Goal: Find specific page/section: Find specific page/section

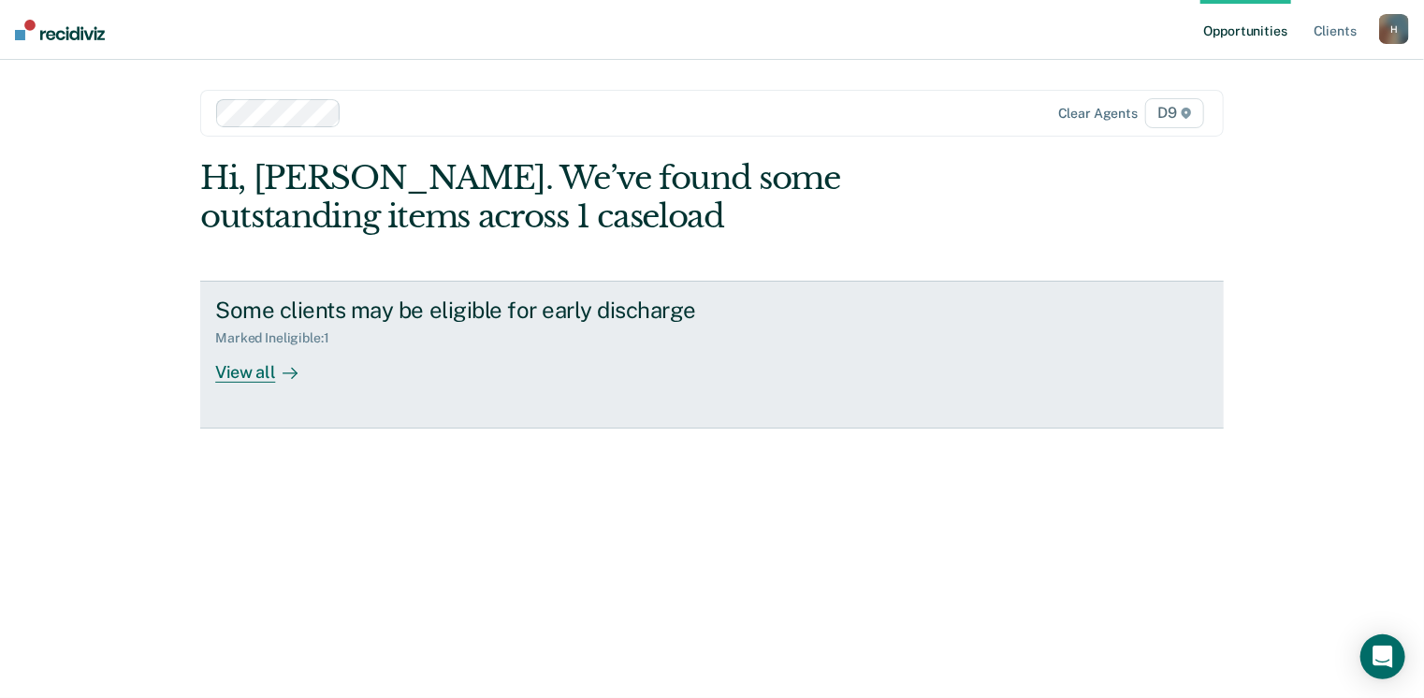
click at [258, 371] on div "View all" at bounding box center [267, 364] width 105 height 36
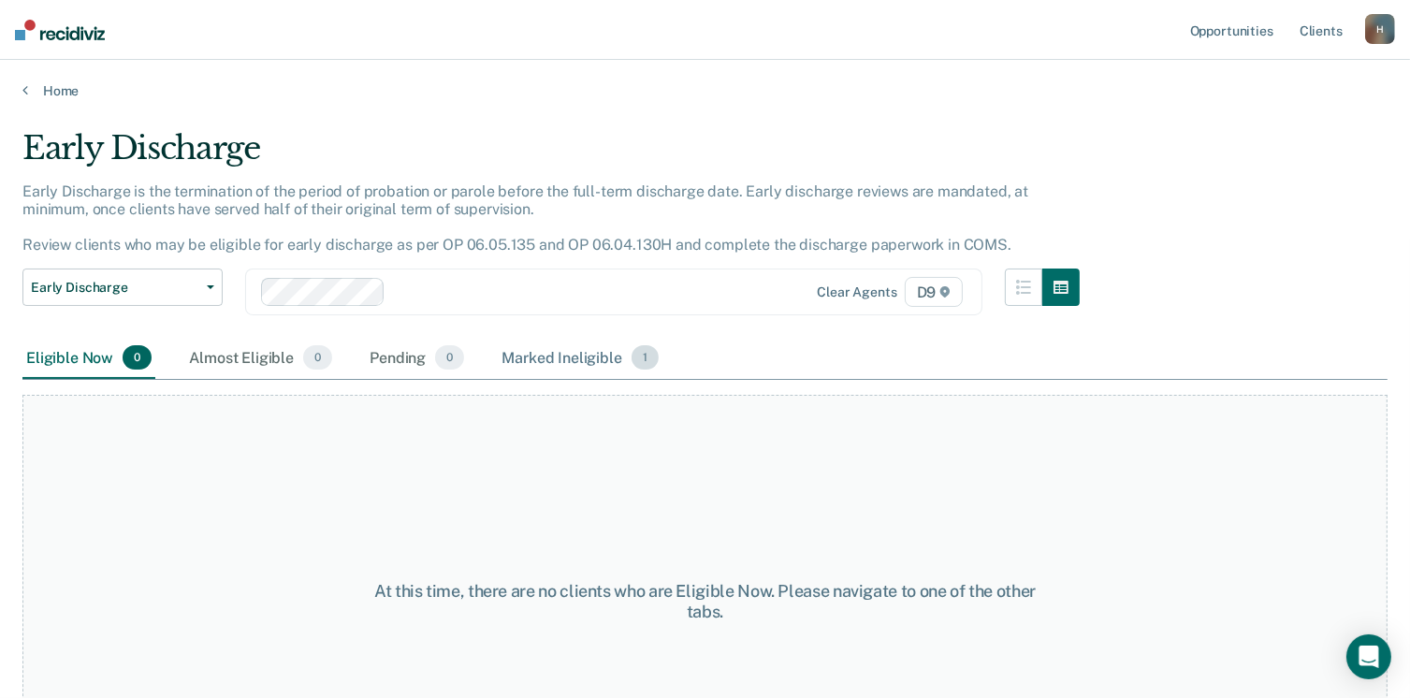
click at [555, 353] on div "Marked Ineligible 1" at bounding box center [580, 358] width 165 height 41
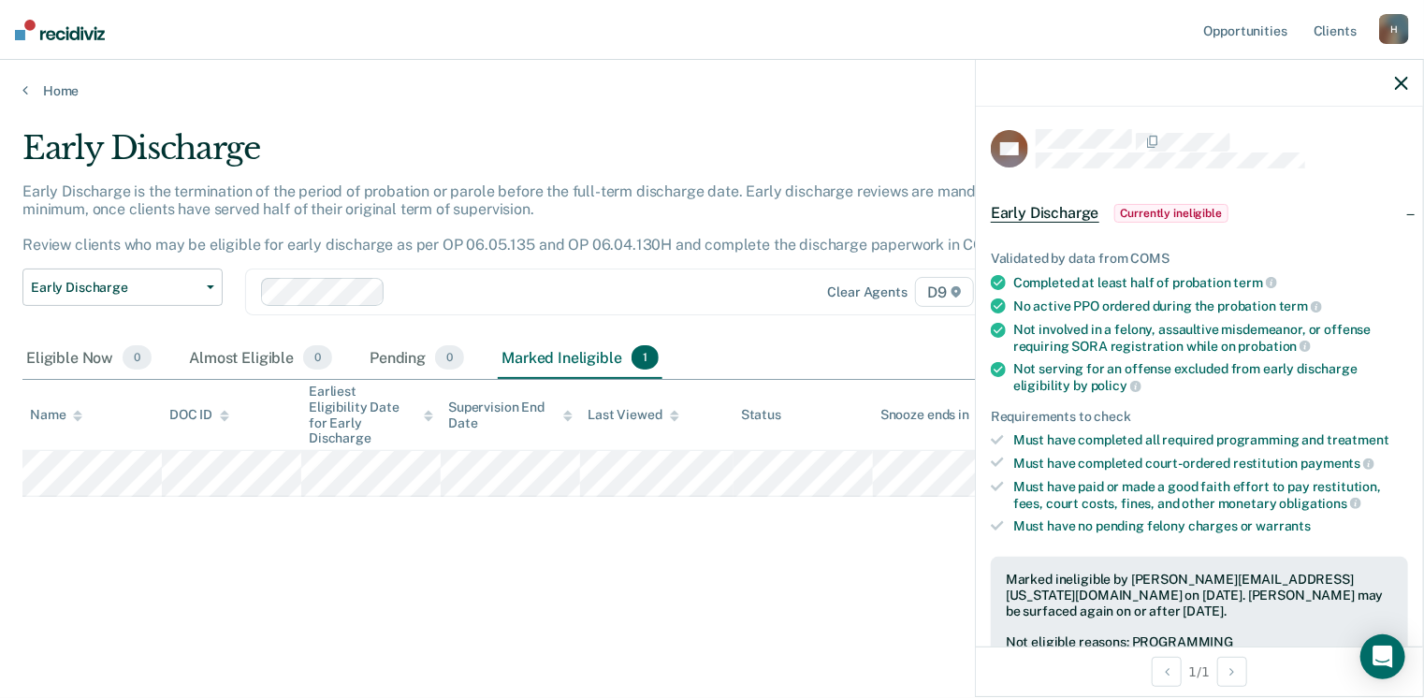
click at [1399, 87] on icon "button" at bounding box center [1401, 83] width 13 height 13
